Goal: Task Accomplishment & Management: Manage account settings

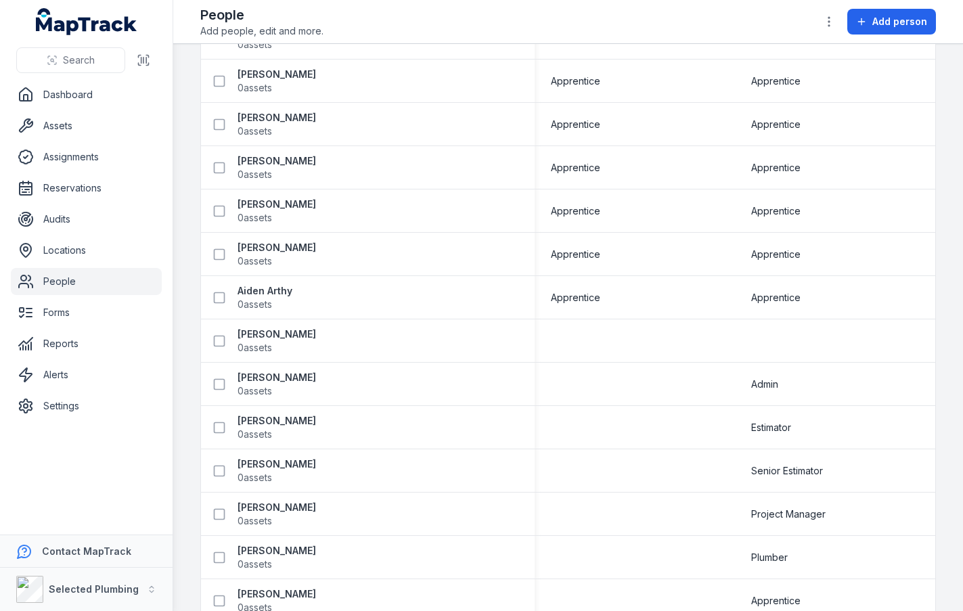
scroll to position [2638, 0]
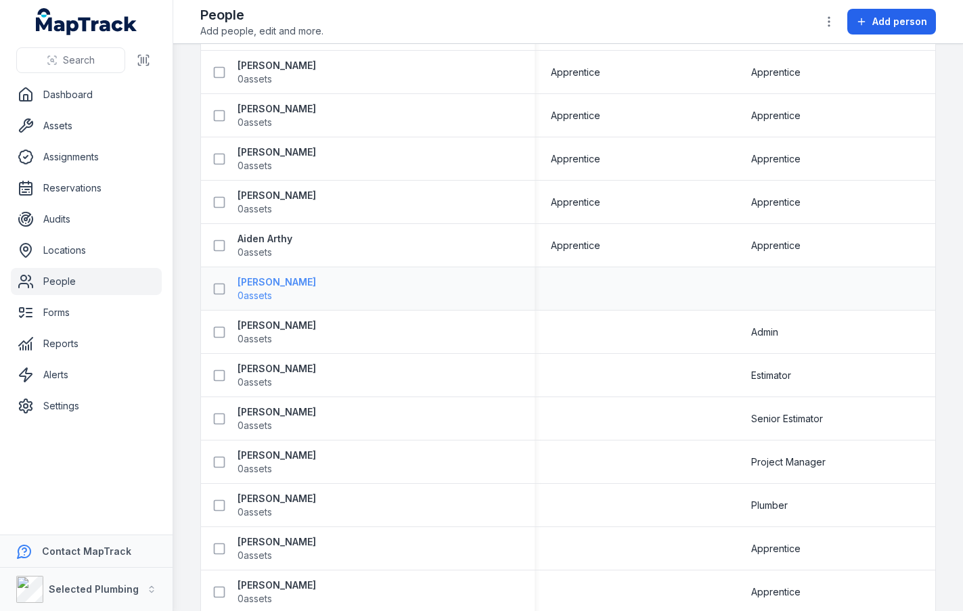
click at [260, 281] on strong "[PERSON_NAME]" at bounding box center [276, 282] width 78 height 14
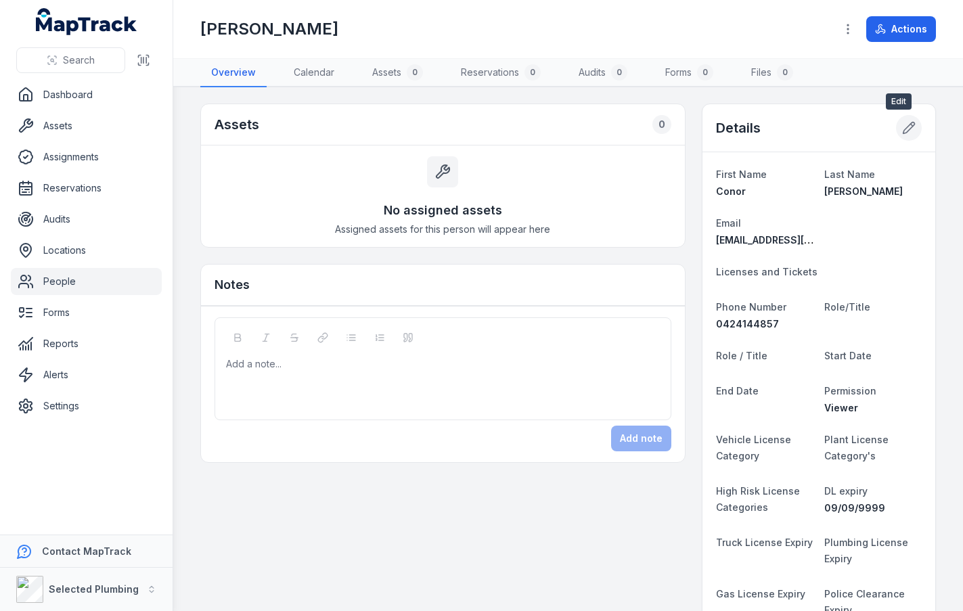
click at [902, 130] on icon at bounding box center [909, 128] width 14 height 14
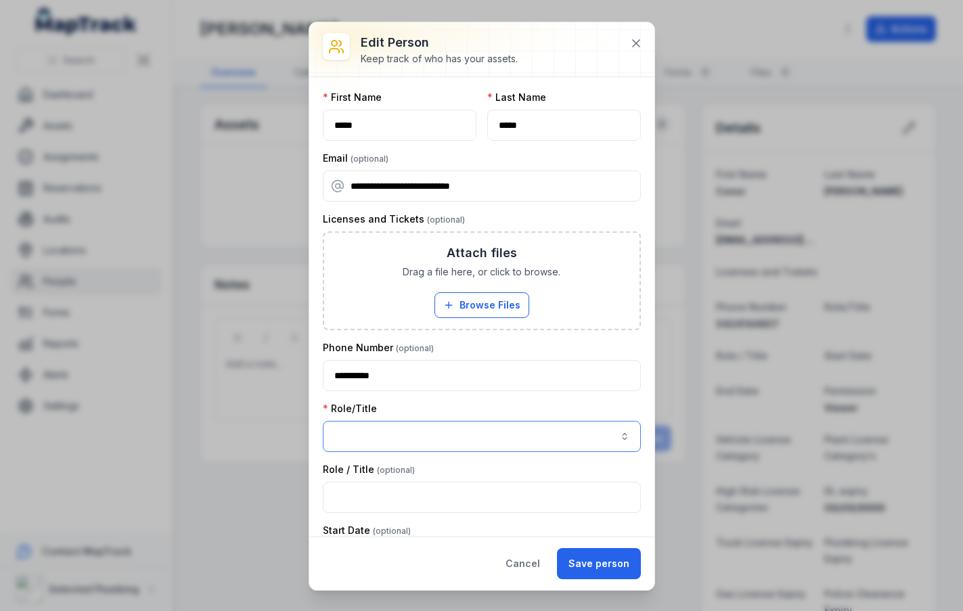
click at [444, 424] on button "button" at bounding box center [482, 436] width 318 height 31
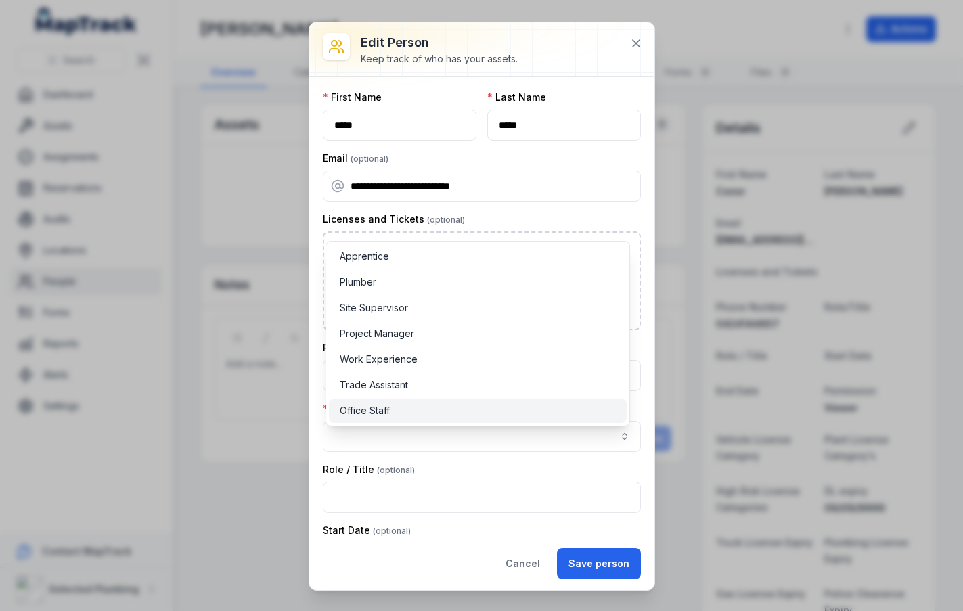
click at [451, 410] on div "Office Staff." at bounding box center [478, 411] width 276 height 14
click at [592, 564] on div "**********" at bounding box center [481, 306] width 345 height 568
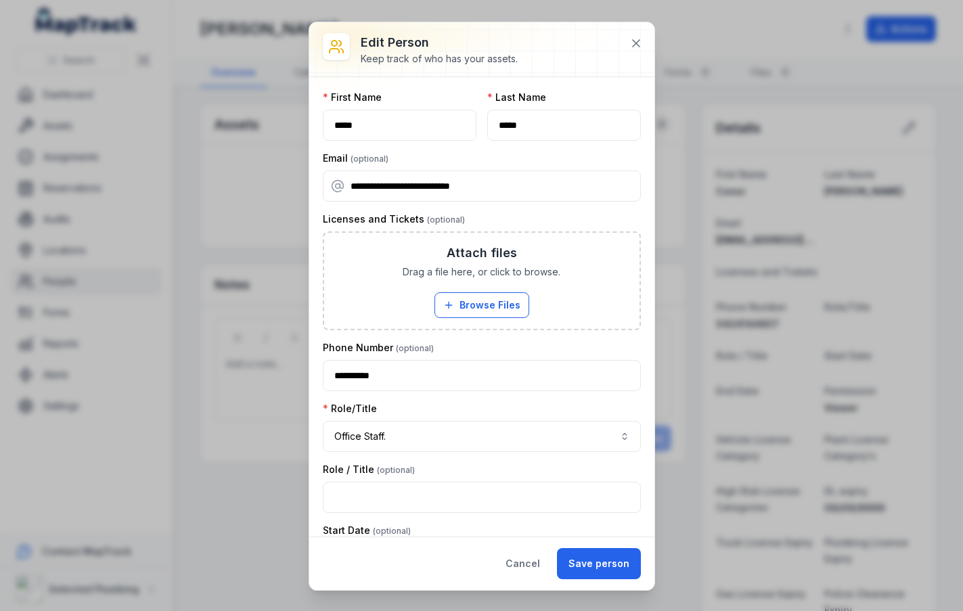
click at [592, 564] on button "Save person" at bounding box center [599, 563] width 84 height 31
